Goal: Information Seeking & Learning: Learn about a topic

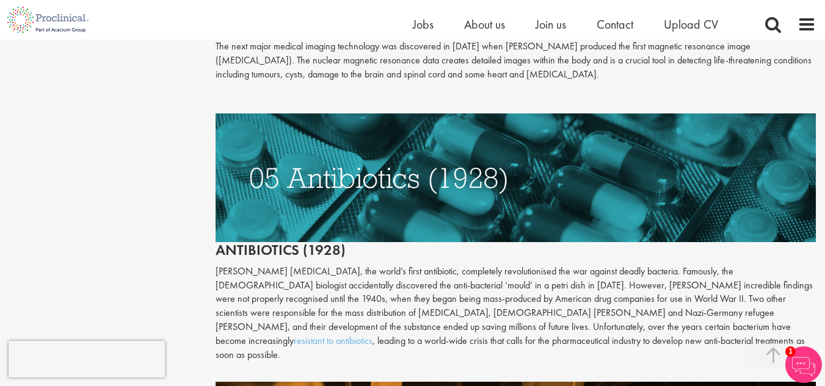
scroll to position [1790, 0]
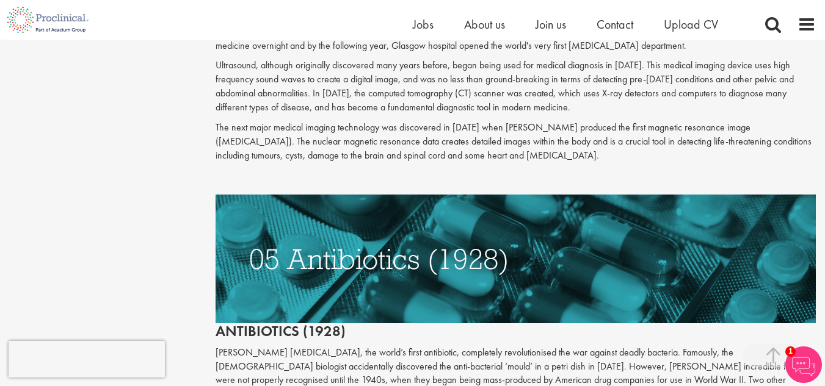
scroll to position [1728, 0]
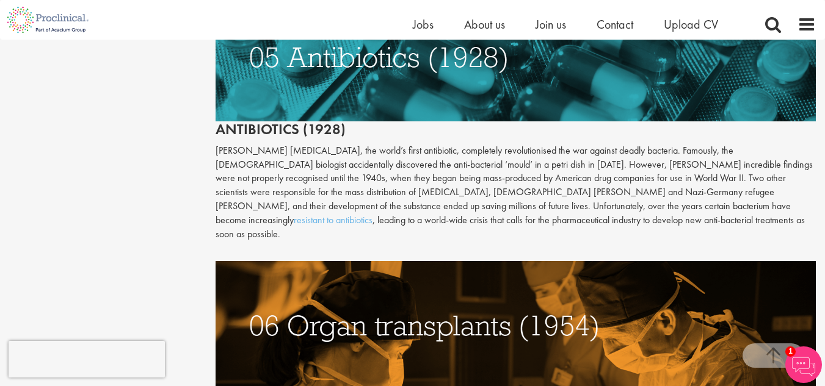
scroll to position [1849, 0]
